Goal: Navigation & Orientation: Go to known website

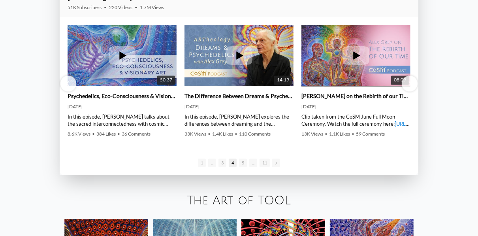
scroll to position [1053, 0]
